Goal: Navigation & Orientation: Find specific page/section

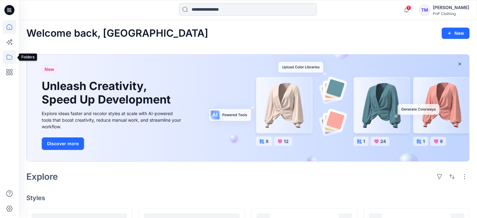
click at [12, 59] on icon at bounding box center [10, 57] width 6 height 5
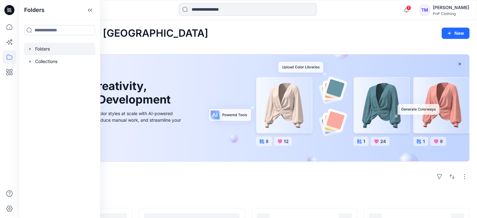
click at [32, 46] on icon "button" at bounding box center [30, 48] width 5 height 5
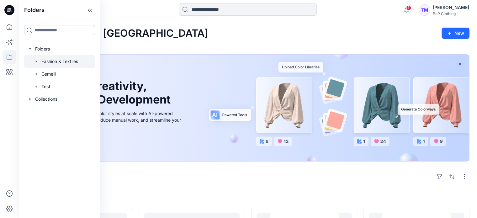
click at [40, 61] on div at bounding box center [60, 61] width 72 height 13
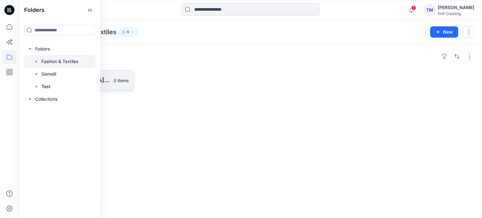
drag, startPoint x: 158, startPoint y: 124, endPoint x: 112, endPoint y: 85, distance: 60.4
click at [158, 124] on div "Folders [DEMOGRAPHIC_DATA] Outerwear 0 items" at bounding box center [250, 131] width 463 height 174
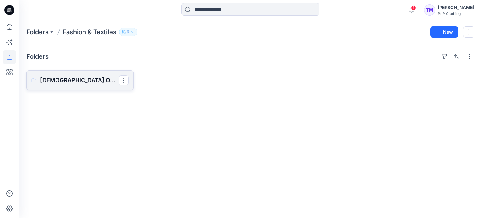
click at [94, 74] on link "[DEMOGRAPHIC_DATA] Outerwear" at bounding box center [79, 80] width 107 height 20
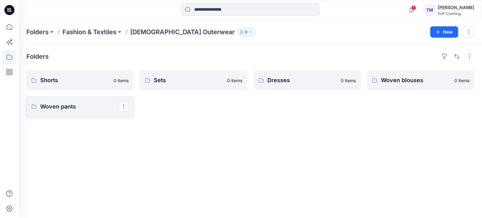
click at [87, 105] on p "Woven pants" at bounding box center [79, 106] width 78 height 9
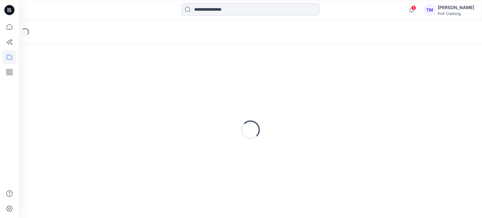
click at [87, 105] on div "Loading..." at bounding box center [250, 129] width 448 height 157
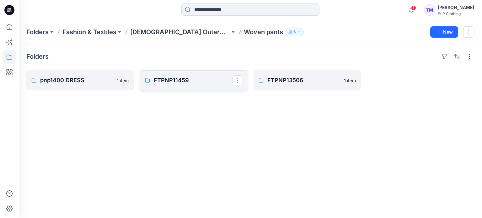
click at [195, 81] on p "FTPNP11459" at bounding box center [193, 80] width 78 height 9
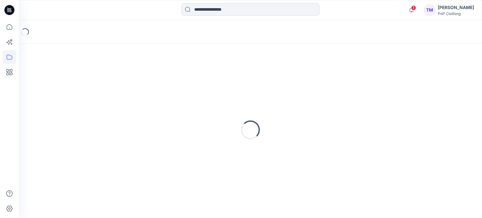
click at [195, 81] on div "Loading..." at bounding box center [250, 129] width 448 height 157
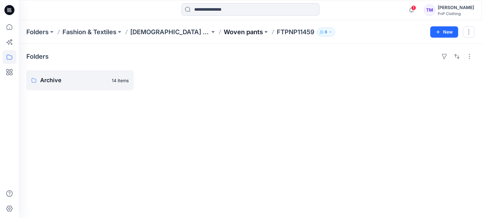
click at [224, 32] on p "Woven pants" at bounding box center [243, 32] width 39 height 9
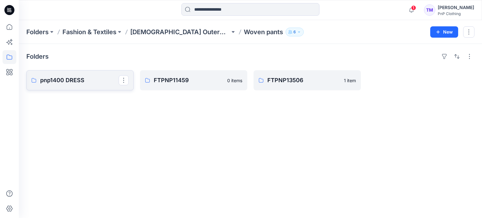
click at [79, 83] on p "pnp1400 DRESS" at bounding box center [79, 80] width 78 height 9
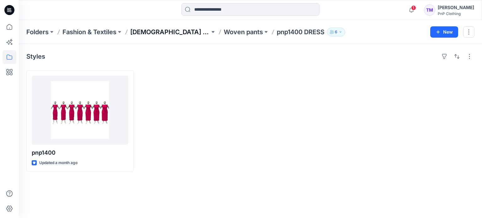
click at [150, 33] on p "[DEMOGRAPHIC_DATA] Outerwear" at bounding box center [170, 32] width 80 height 9
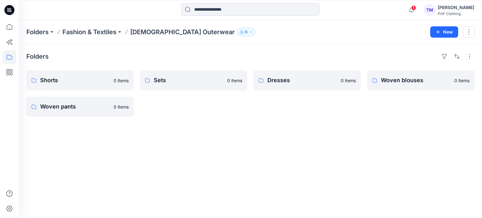
click at [290, 94] on div "Dresses 0 items" at bounding box center [307, 93] width 107 height 46
click at [291, 86] on link "Dresses" at bounding box center [307, 80] width 107 height 20
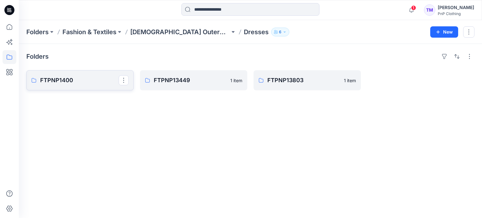
click at [48, 78] on p "FTPNP1400" at bounding box center [79, 80] width 78 height 9
